Goal: Task Accomplishment & Management: Manage account settings

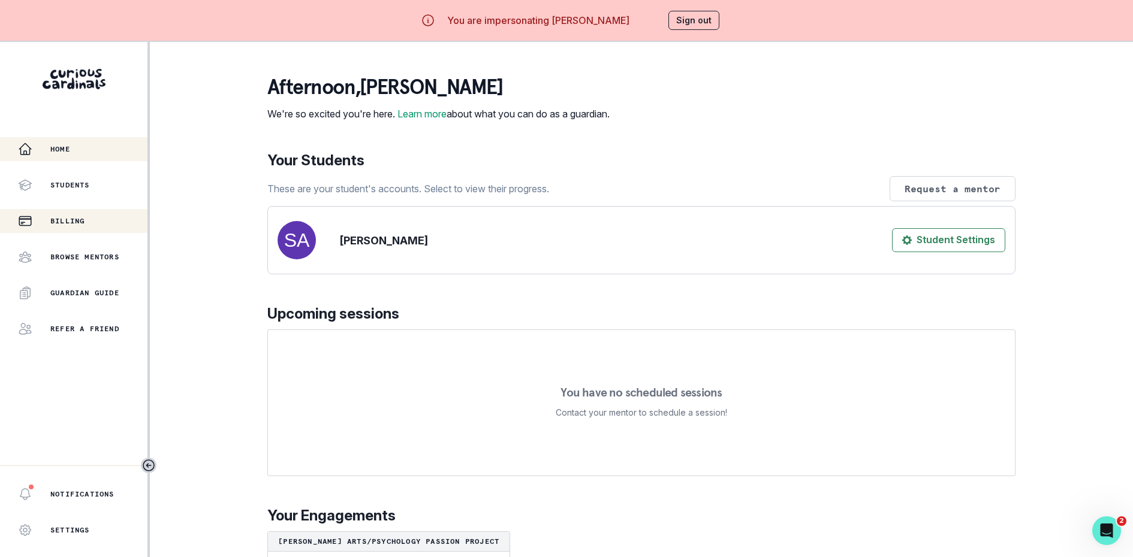
scroll to position [42, 0]
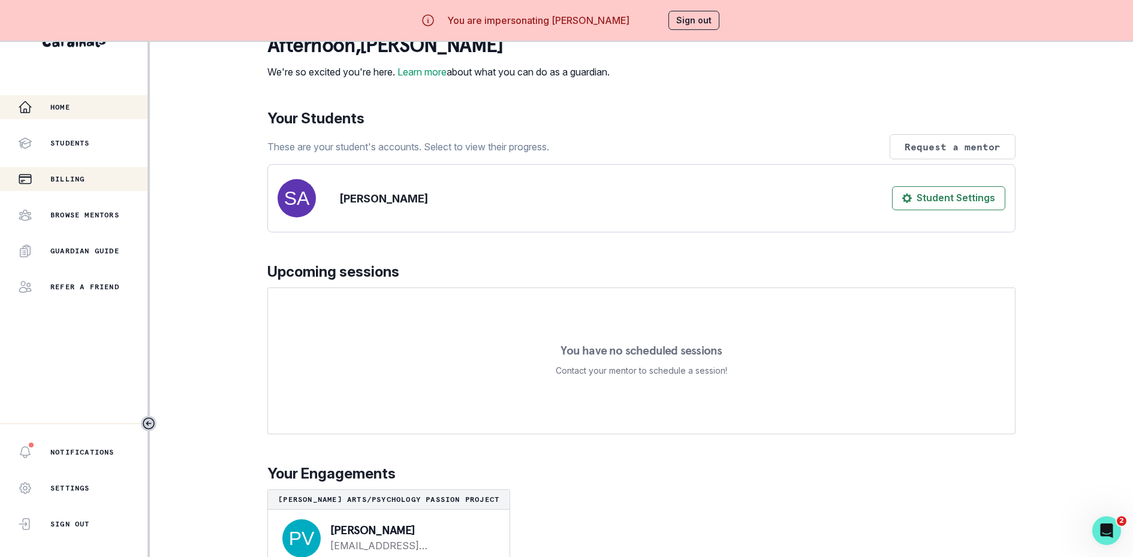
click at [71, 173] on div "Billing" at bounding box center [82, 179] width 129 height 14
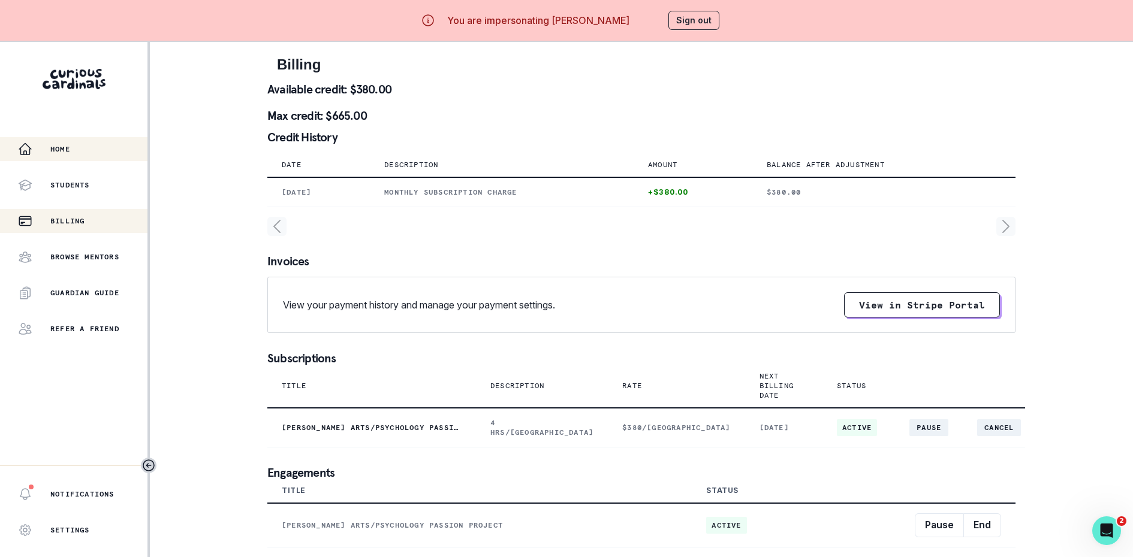
click at [47, 156] on div "Home" at bounding box center [82, 149] width 129 height 14
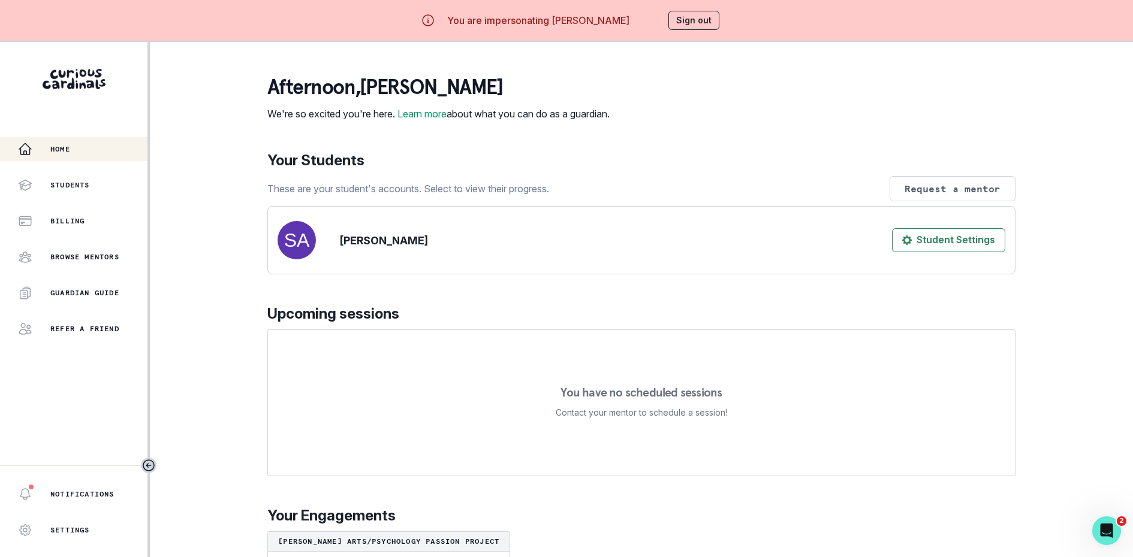
scroll to position [71, 0]
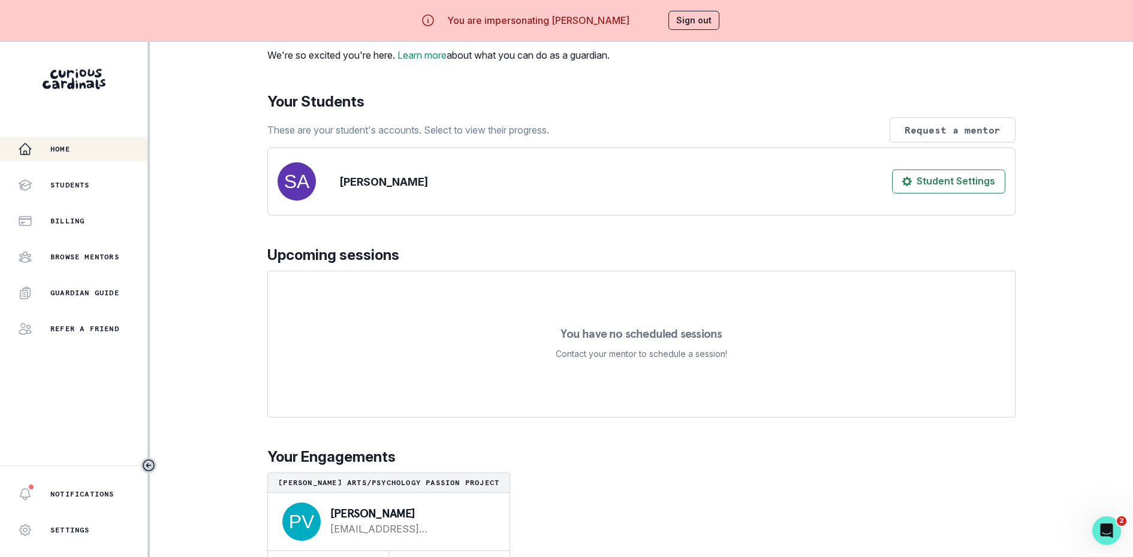
click at [118, 172] on div "Home Students Billing Browse Mentors Guardian Guide Refer a friend" at bounding box center [73, 239] width 147 height 204
click at [111, 183] on div "Students" at bounding box center [82, 185] width 129 height 14
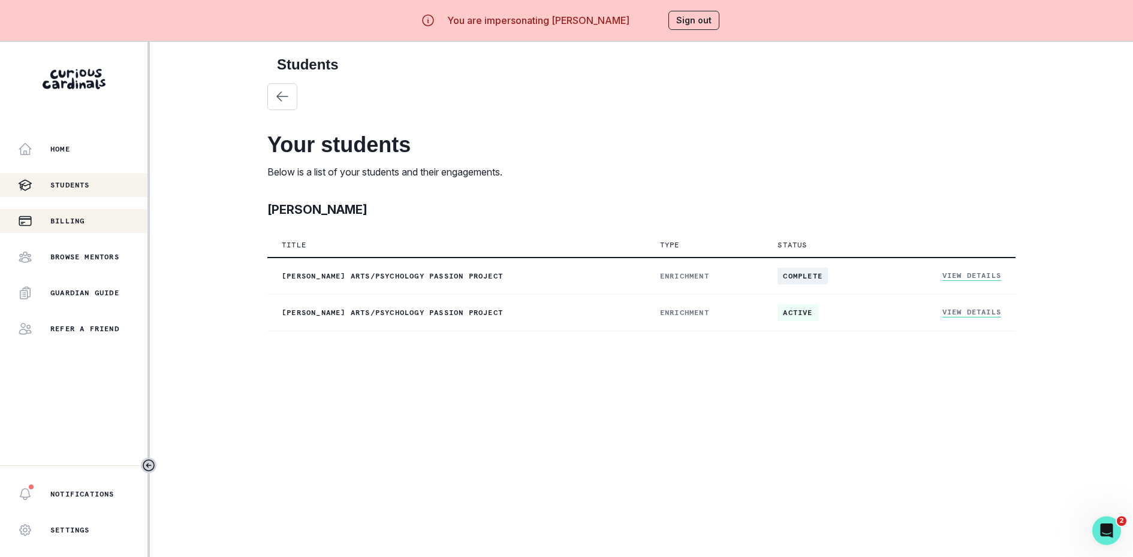
click at [56, 225] on p "Billing" at bounding box center [67, 221] width 34 height 10
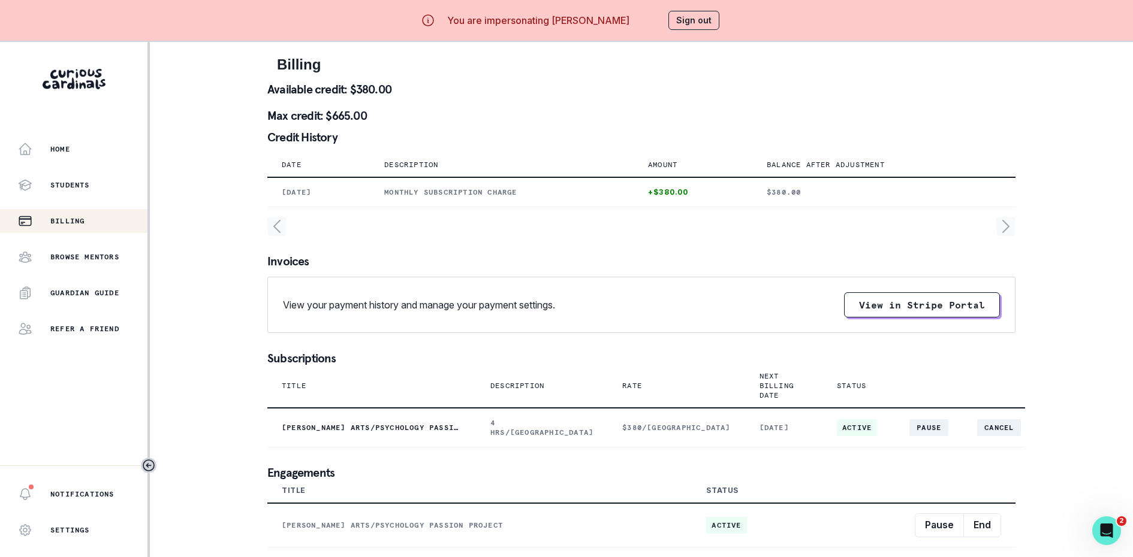
click at [1009, 224] on icon "page right" at bounding box center [1005, 226] width 19 height 19
click at [273, 218] on icon "page left" at bounding box center [276, 226] width 19 height 19
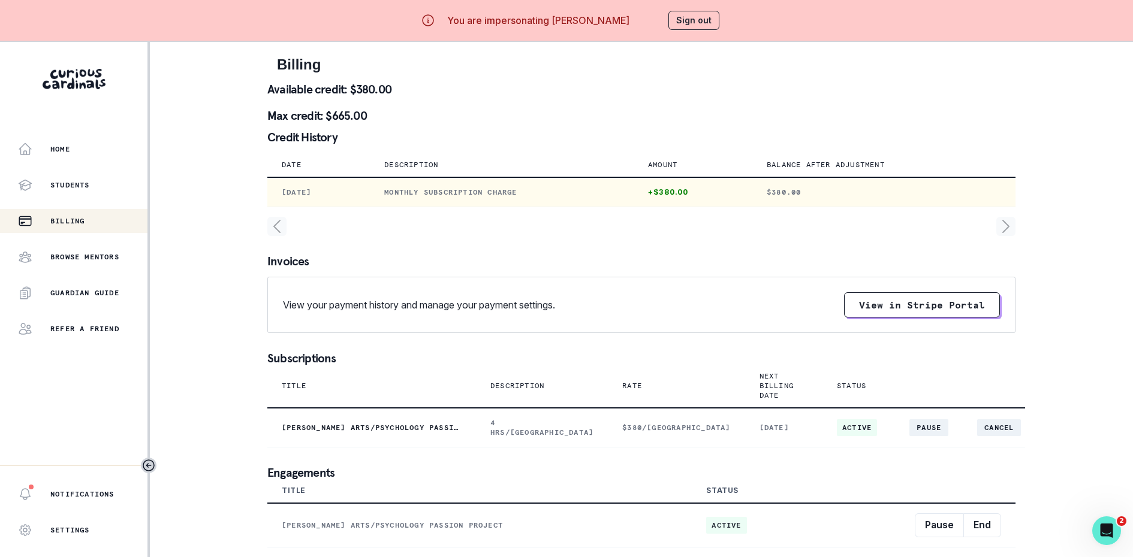
click at [355, 188] on p "[DATE]" at bounding box center [319, 193] width 74 height 10
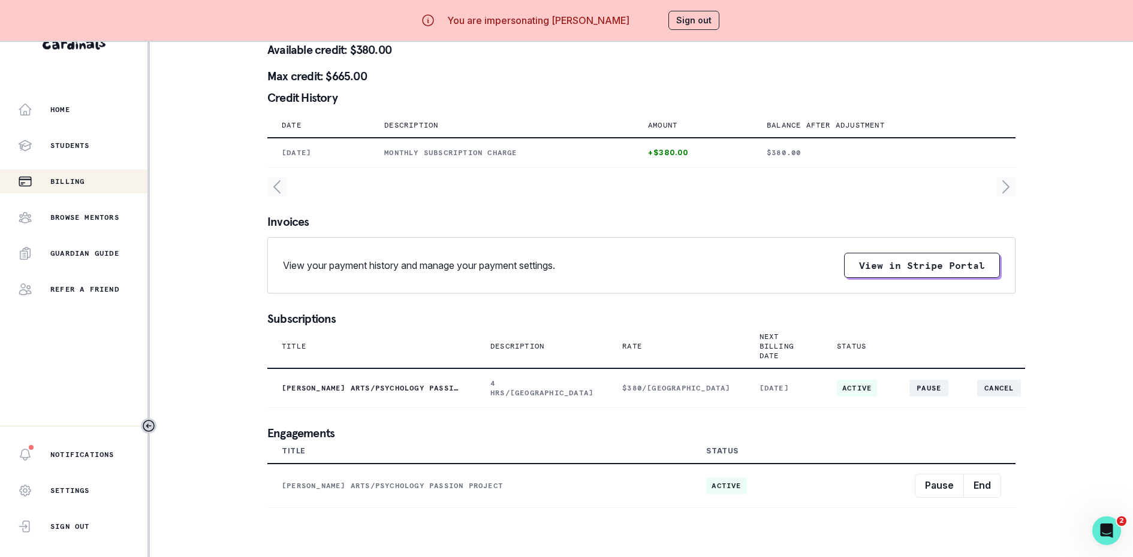
scroll to position [42, 0]
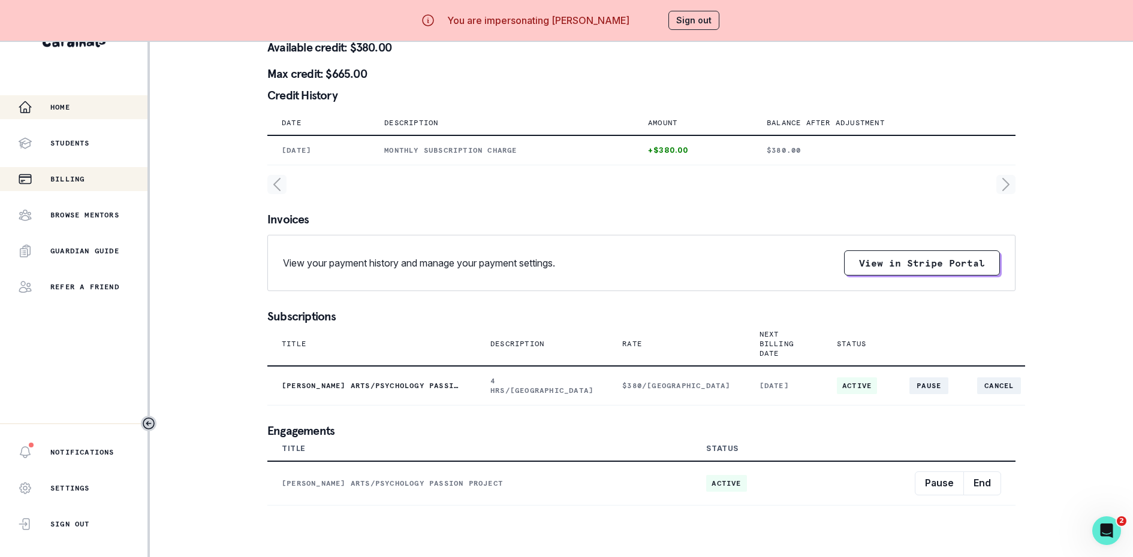
click at [84, 111] on div "Home" at bounding box center [82, 107] width 129 height 14
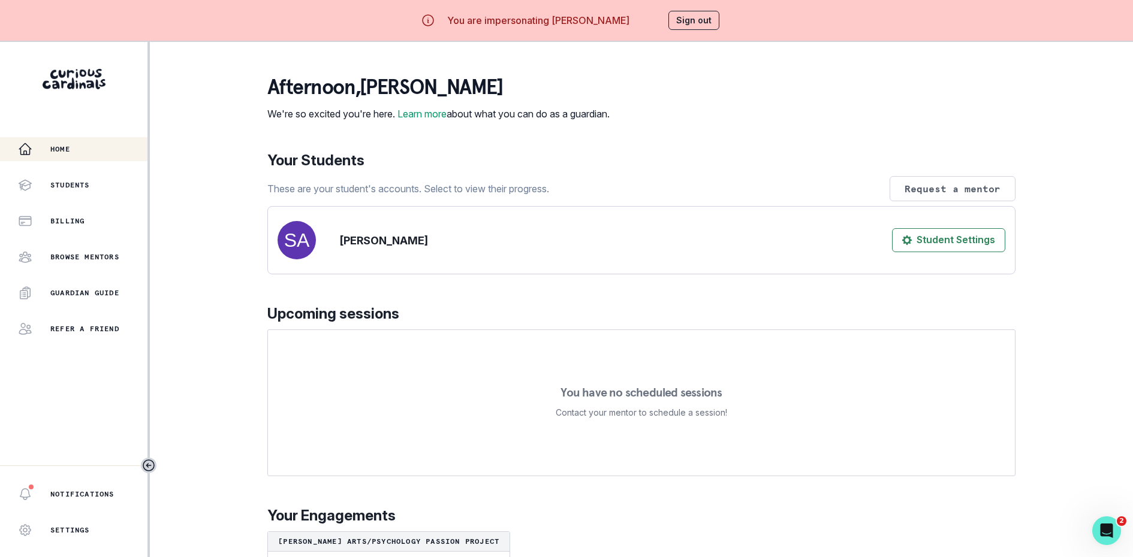
click at [693, 18] on button "Sign out" at bounding box center [693, 20] width 51 height 19
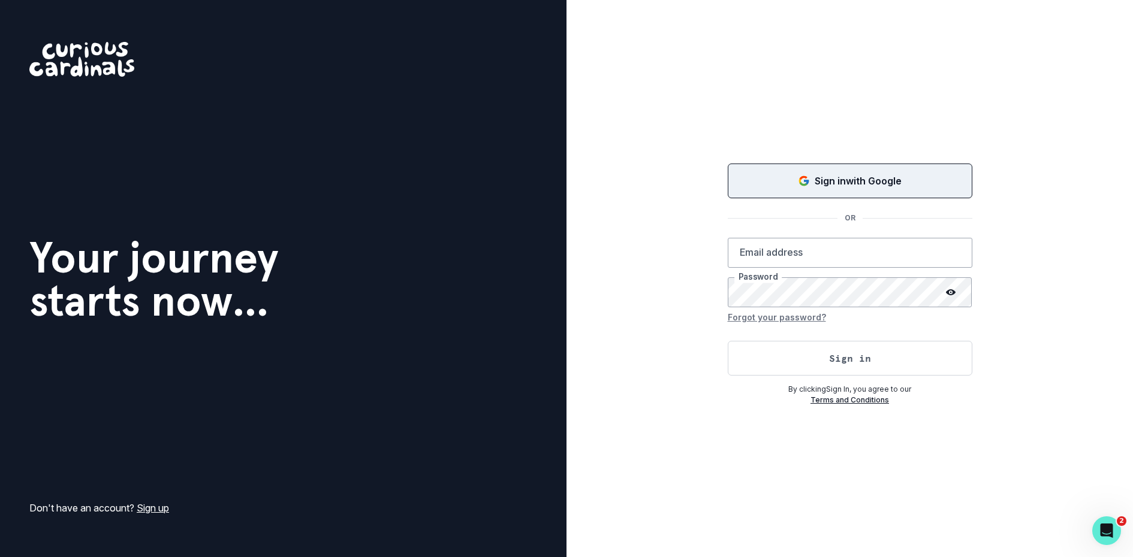
click at [783, 185] on div "Sign in with Google" at bounding box center [850, 181] width 215 height 14
